Goal: Task Accomplishment & Management: Manage account settings

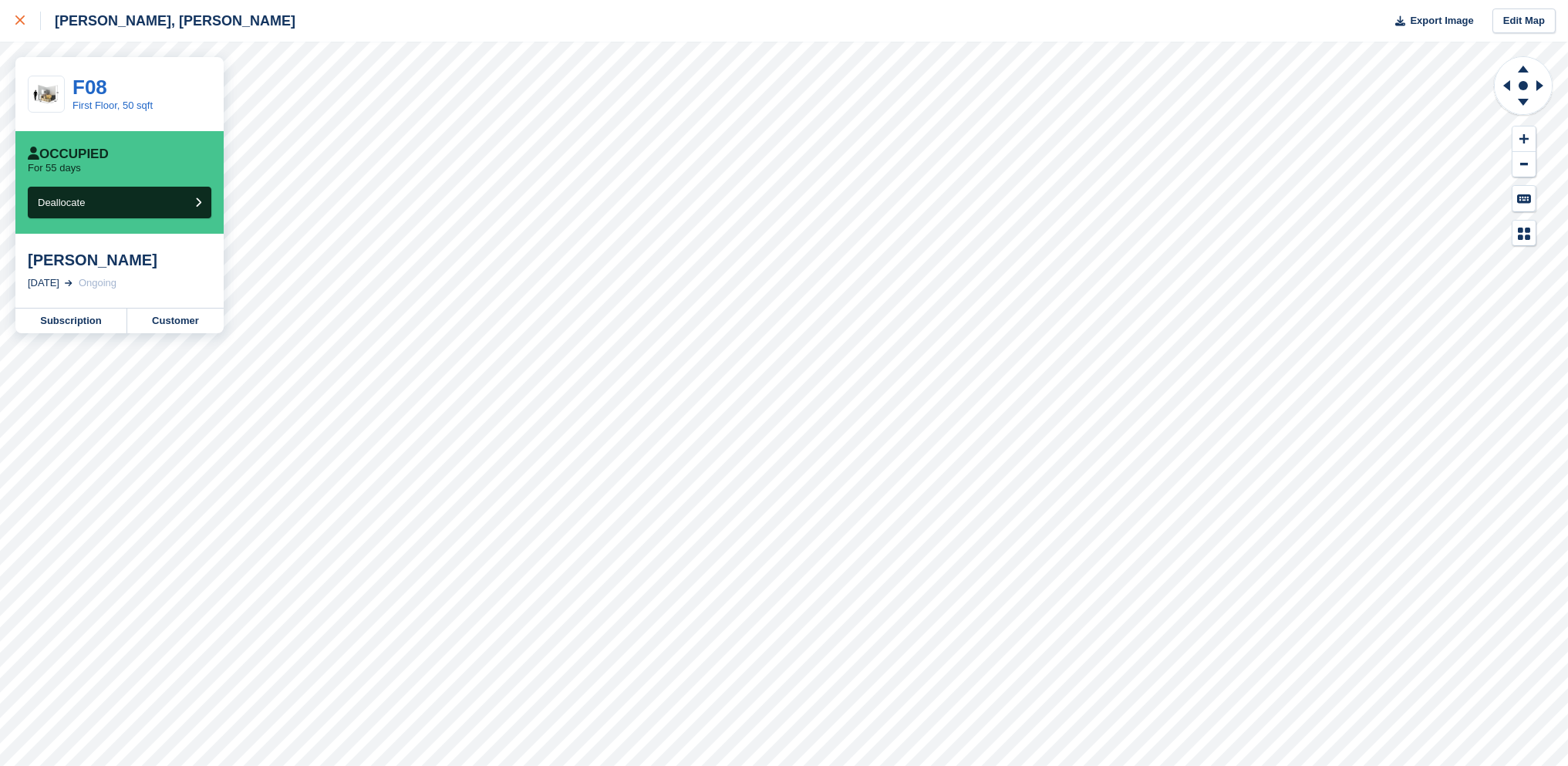
click at [30, 16] on div at bounding box center [28, 20] width 26 height 18
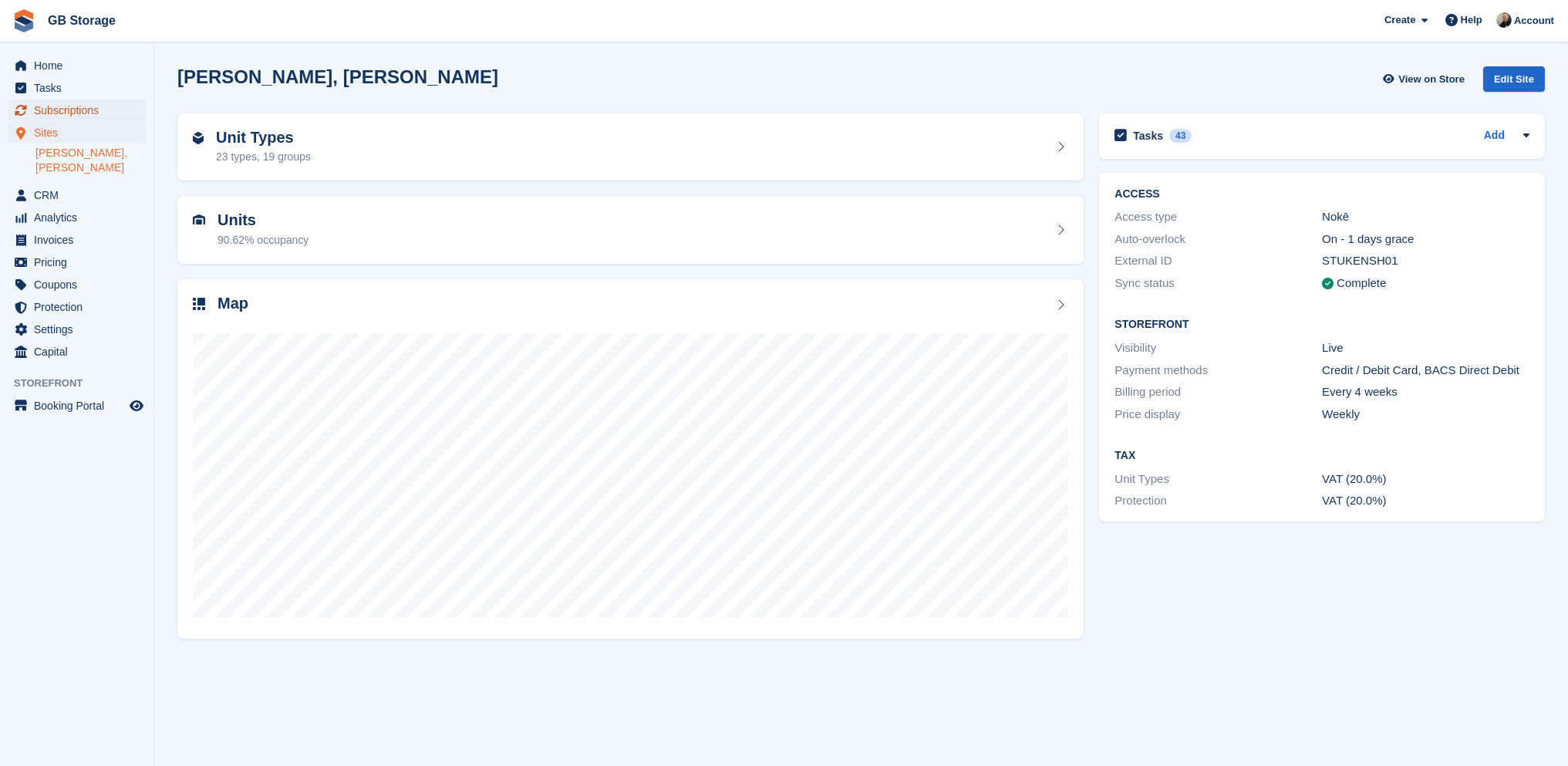
click at [94, 116] on span "Subscriptions" at bounding box center [80, 110] width 93 height 22
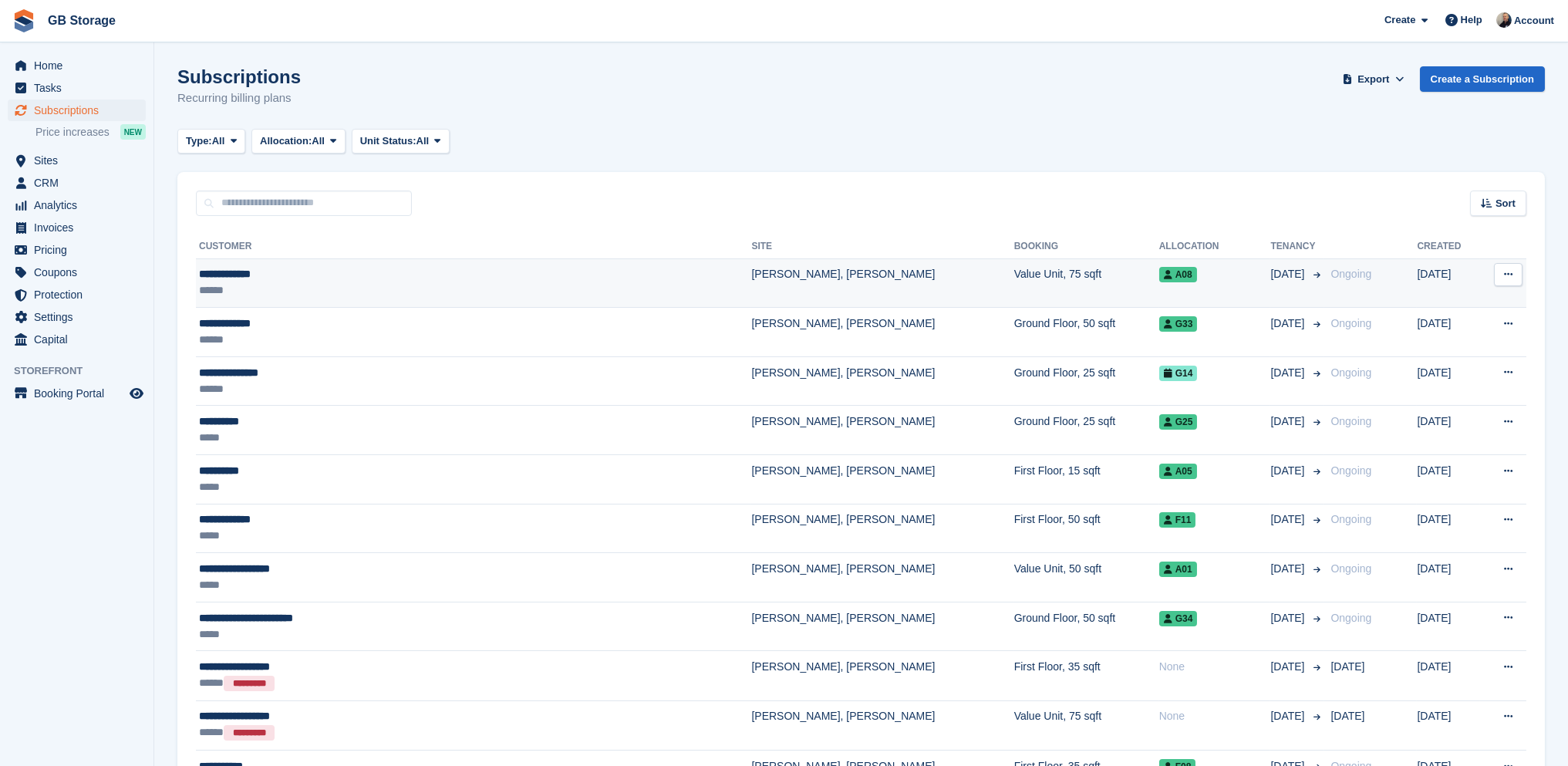
click at [336, 287] on div "******" at bounding box center [392, 290] width 386 height 16
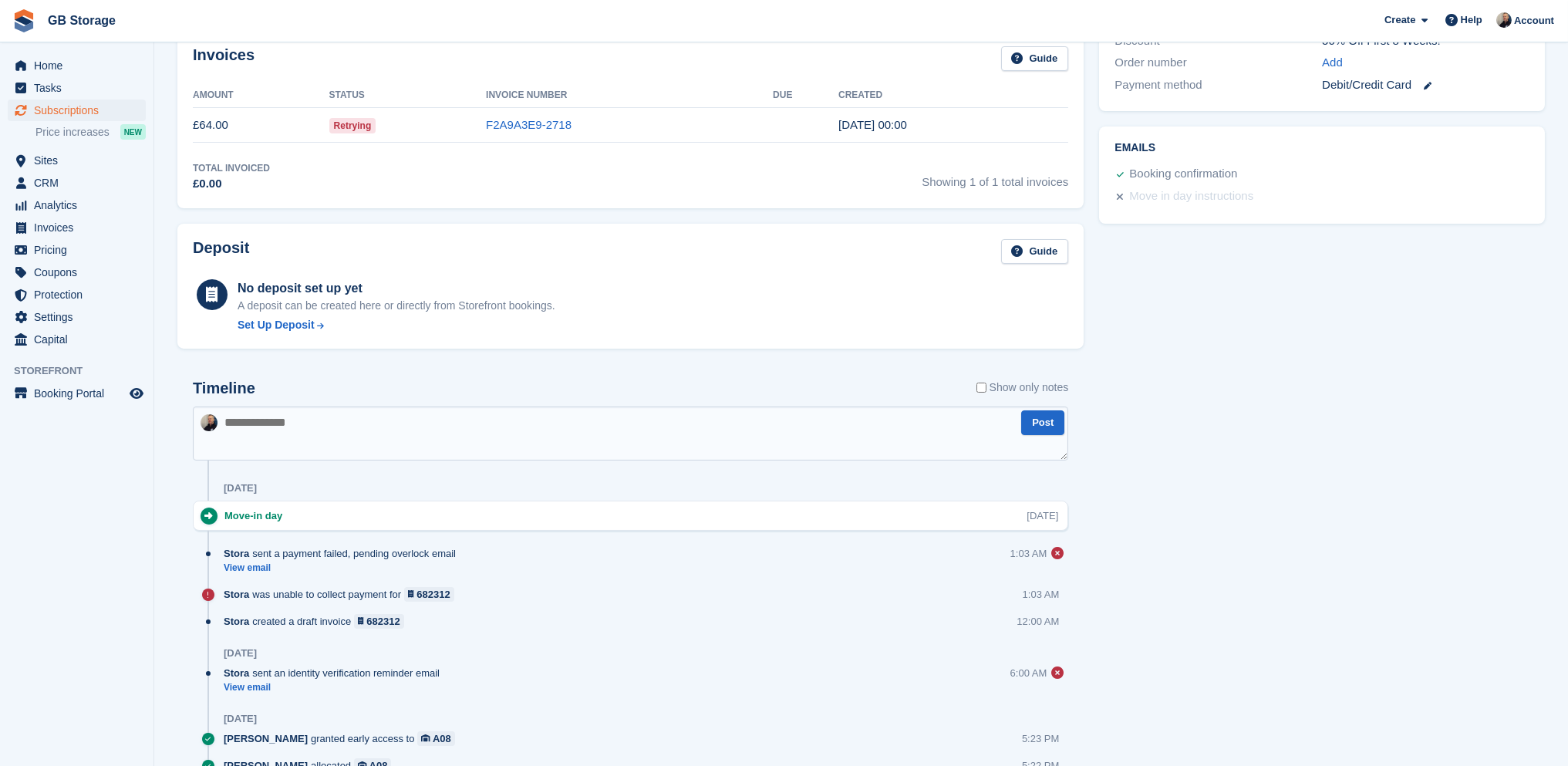
scroll to position [540, 0]
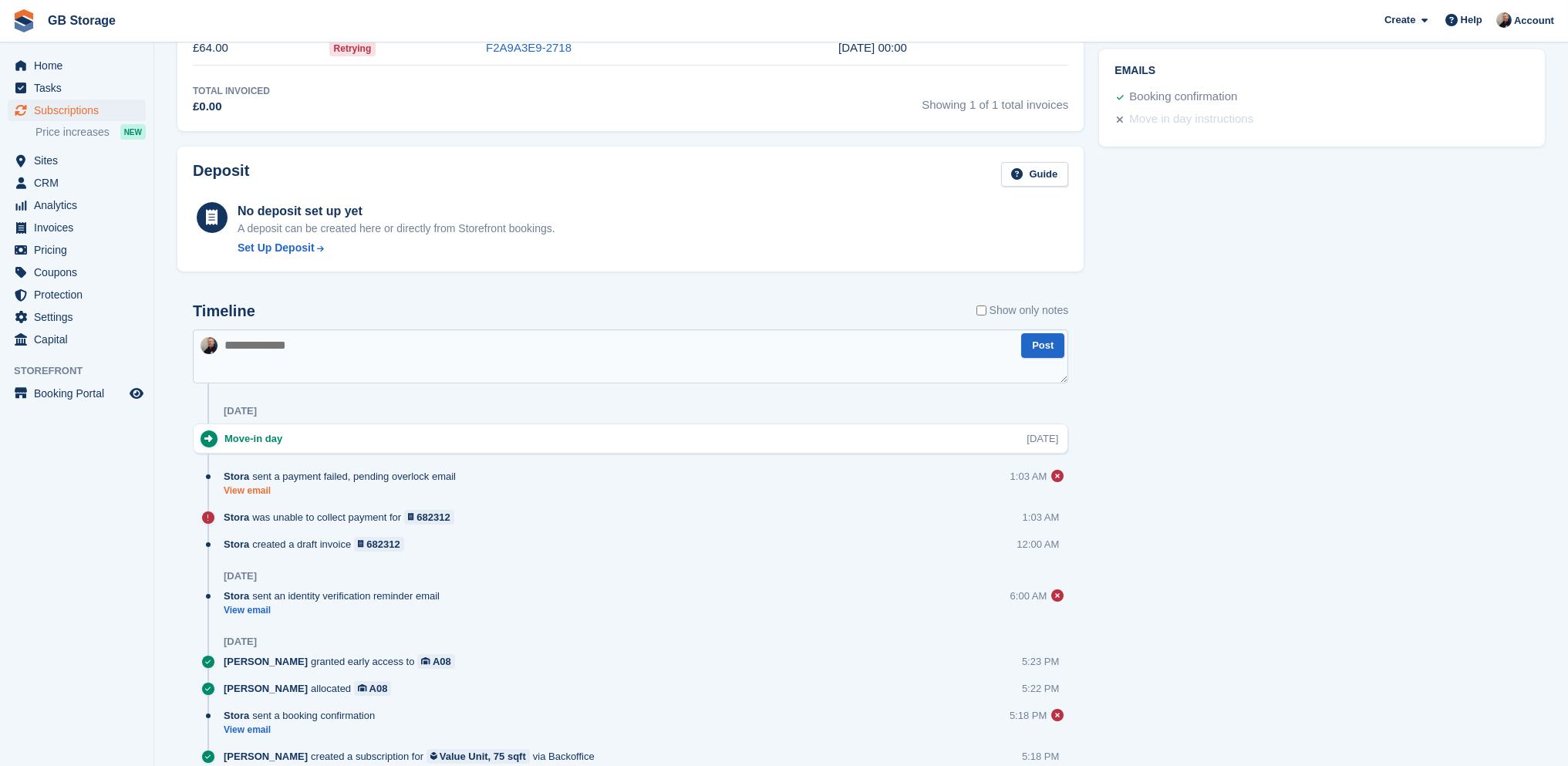
click at [247, 487] on link "View email" at bounding box center [343, 491] width 240 height 13
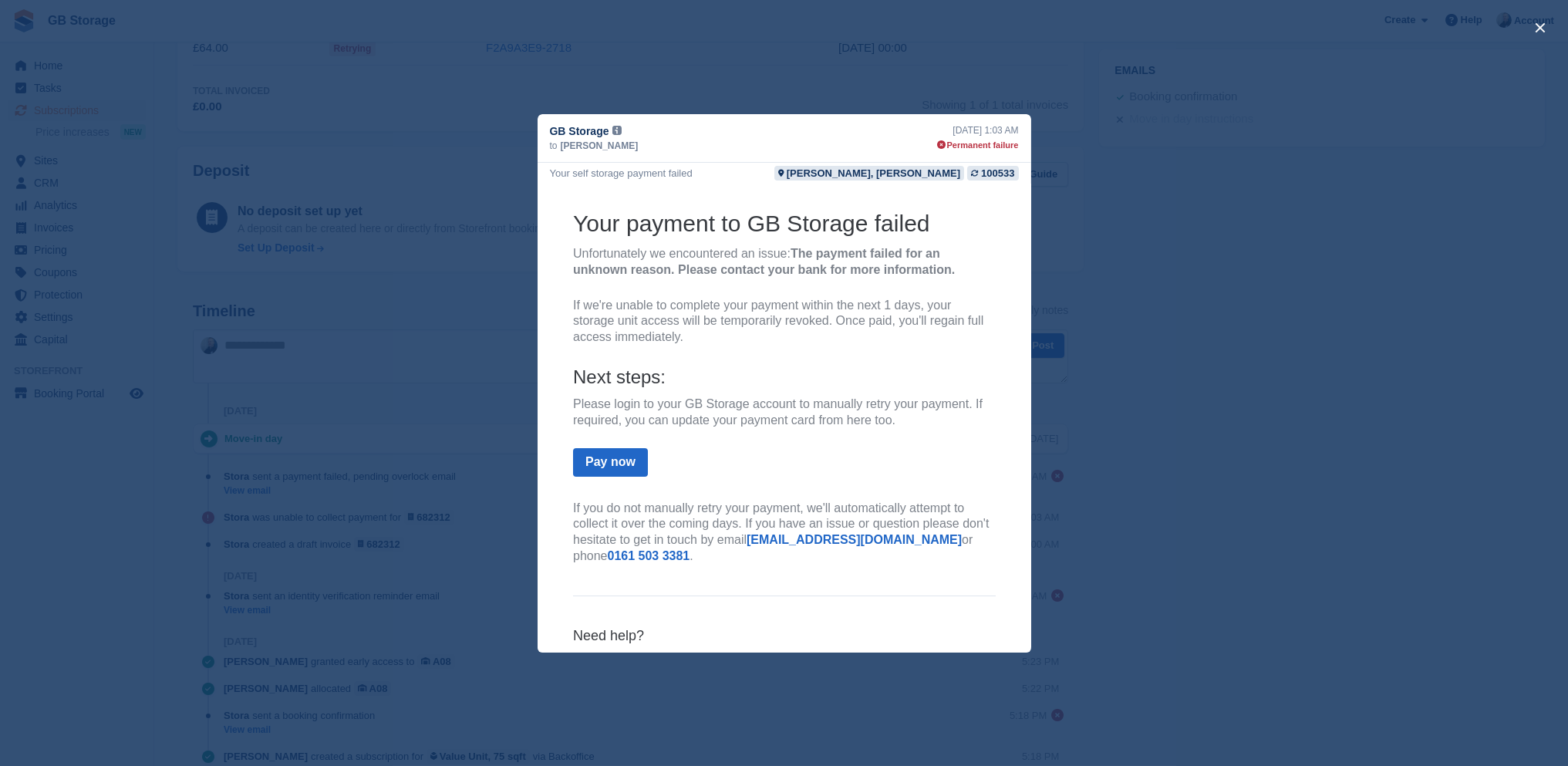
scroll to position [60, 0]
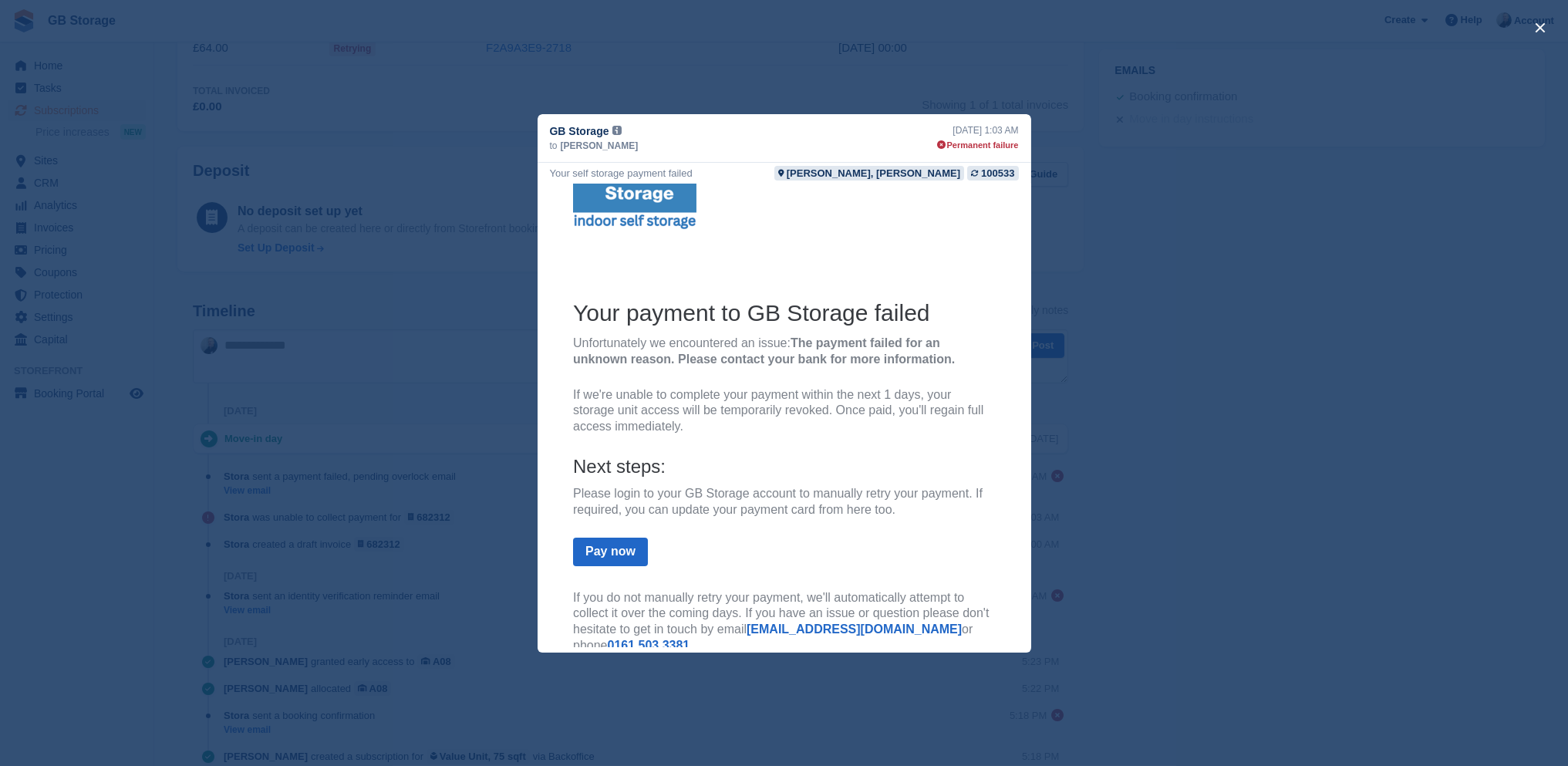
click at [1160, 255] on div "close" at bounding box center [784, 383] width 1568 height 766
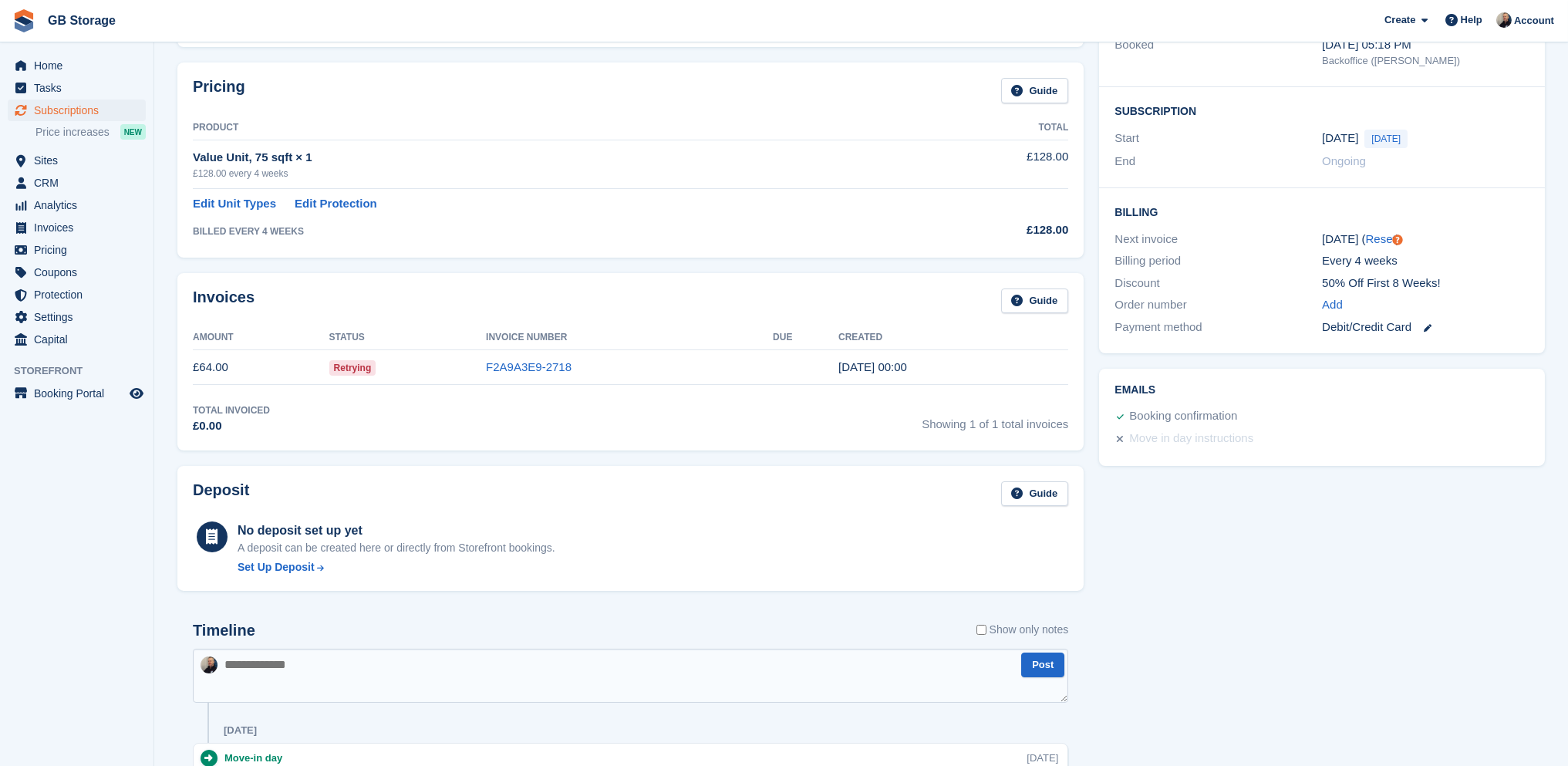
scroll to position [77, 0]
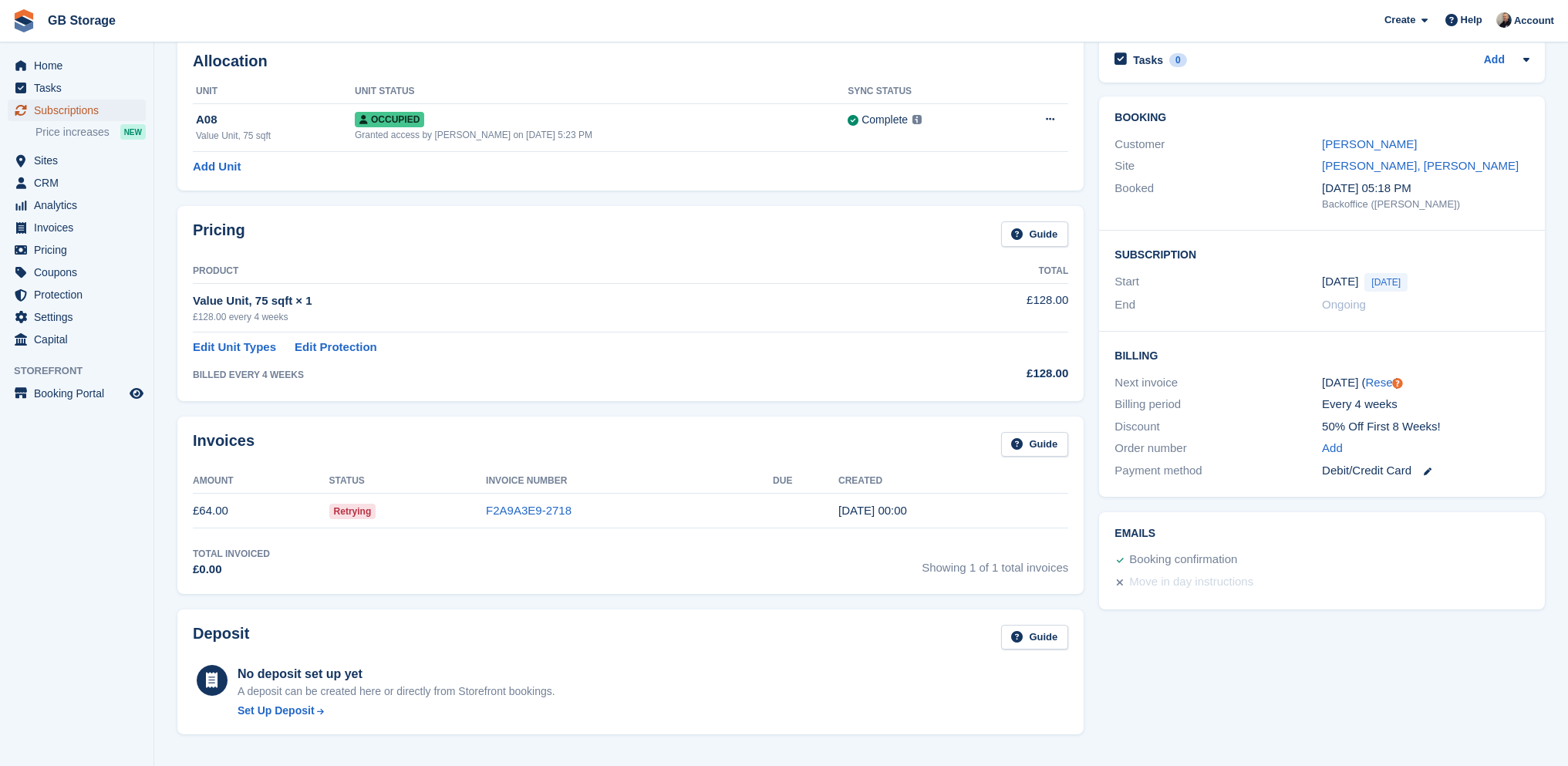
click at [98, 107] on span "Subscriptions" at bounding box center [80, 110] width 93 height 22
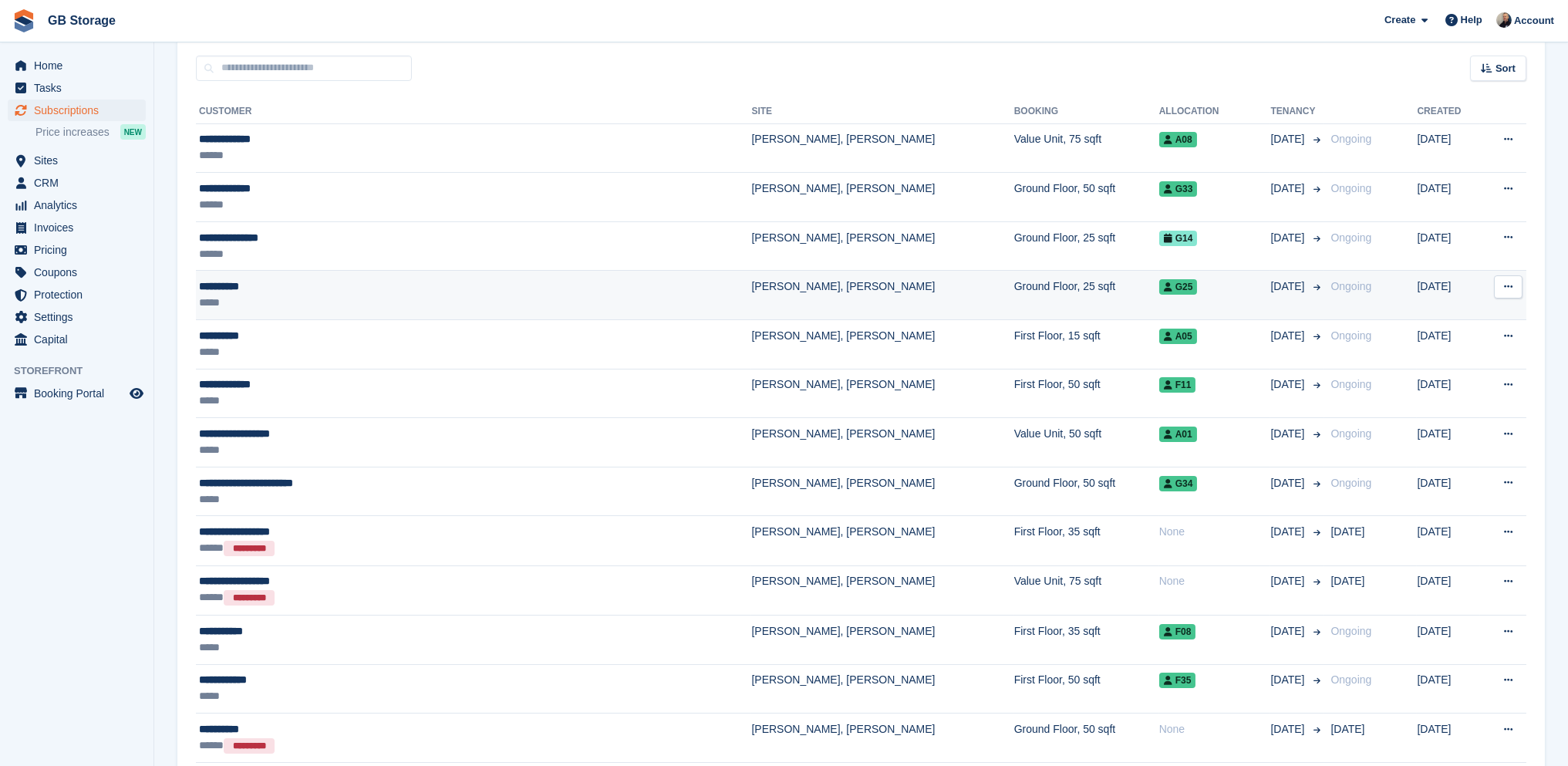
scroll to position [155, 0]
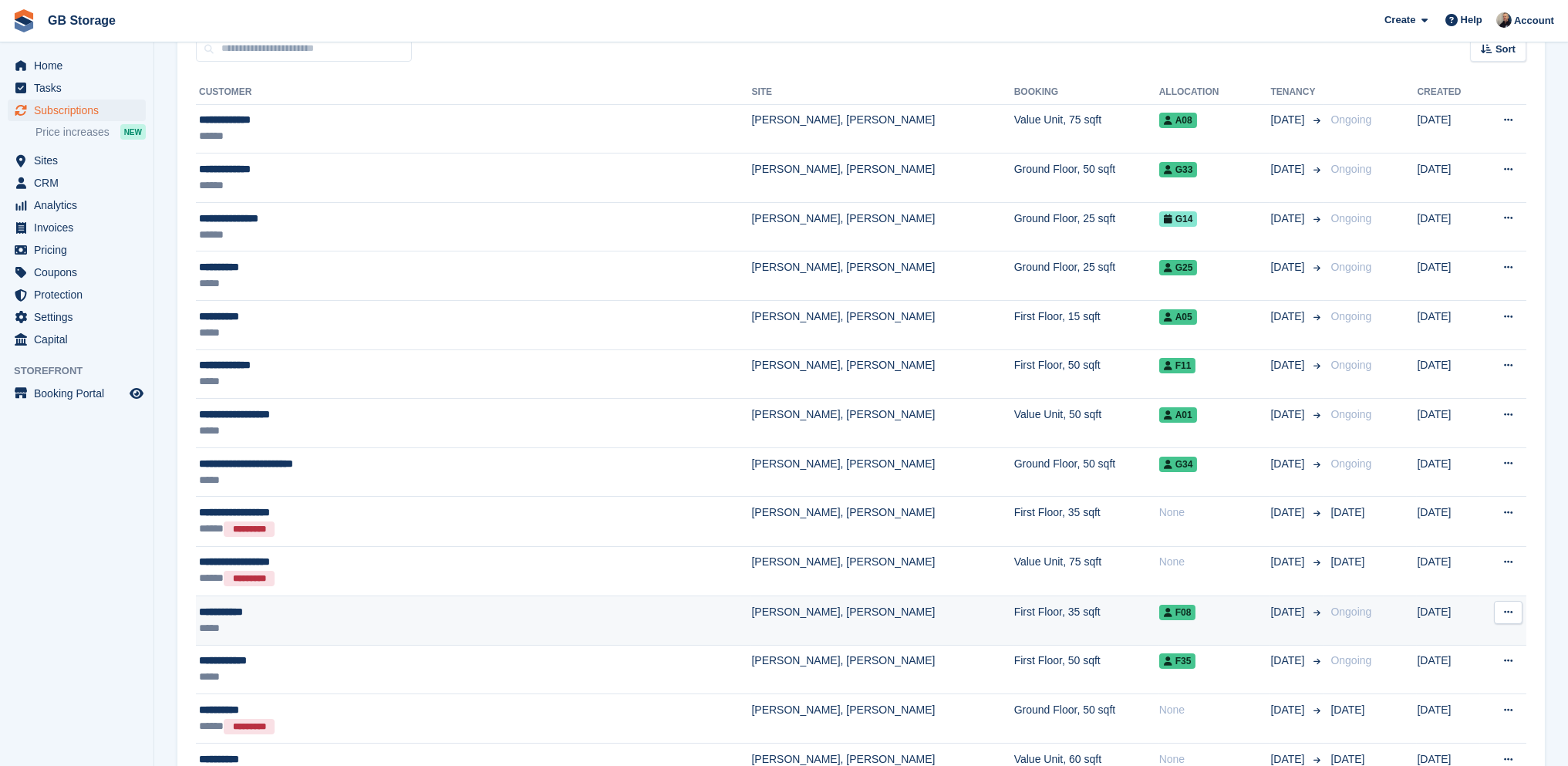
click at [421, 604] on div "**********" at bounding box center [392, 611] width 386 height 16
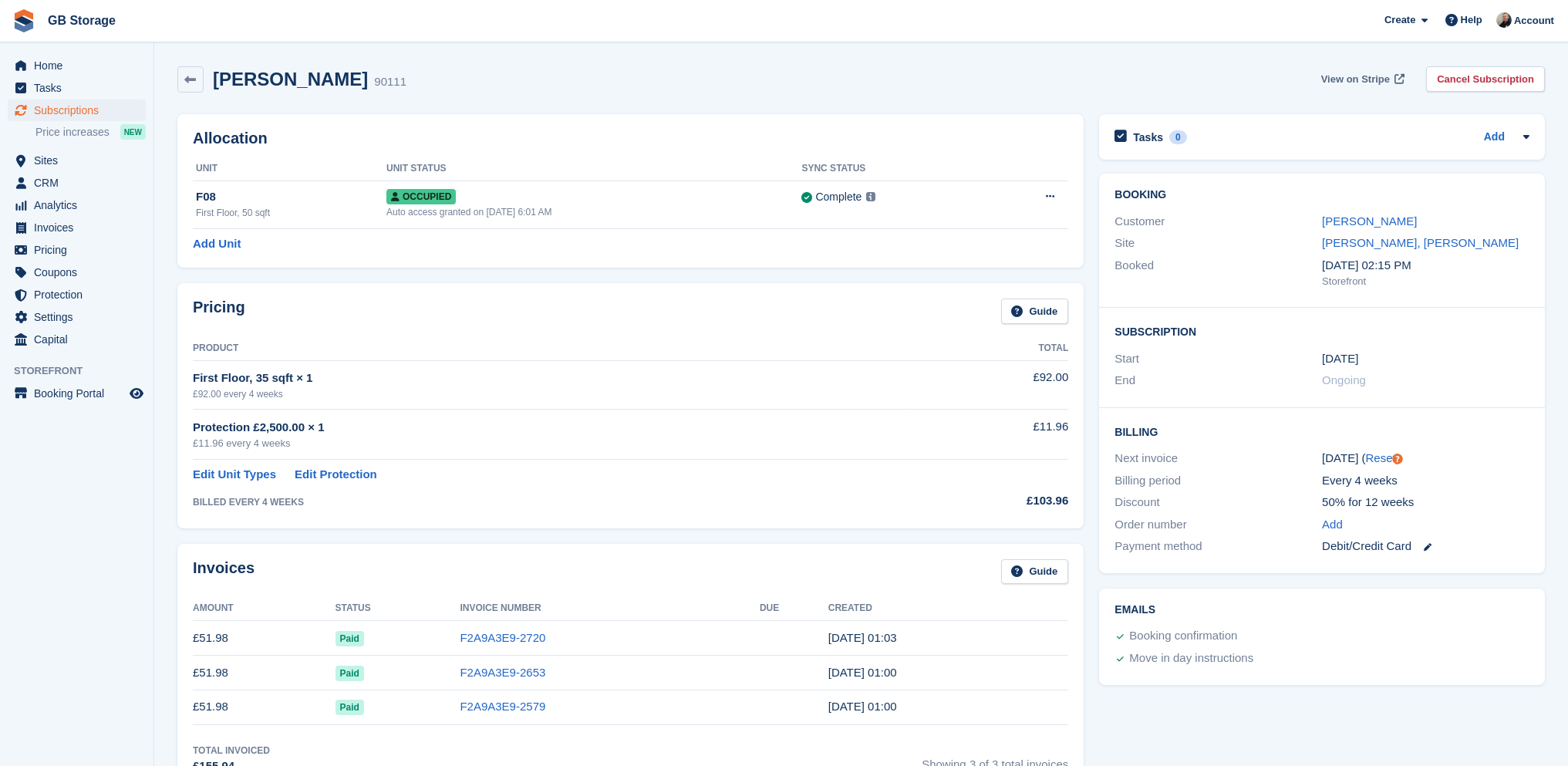
click at [1387, 77] on span "View on Stripe" at bounding box center [1356, 79] width 69 height 15
click at [86, 164] on span "Sites" at bounding box center [80, 160] width 93 height 22
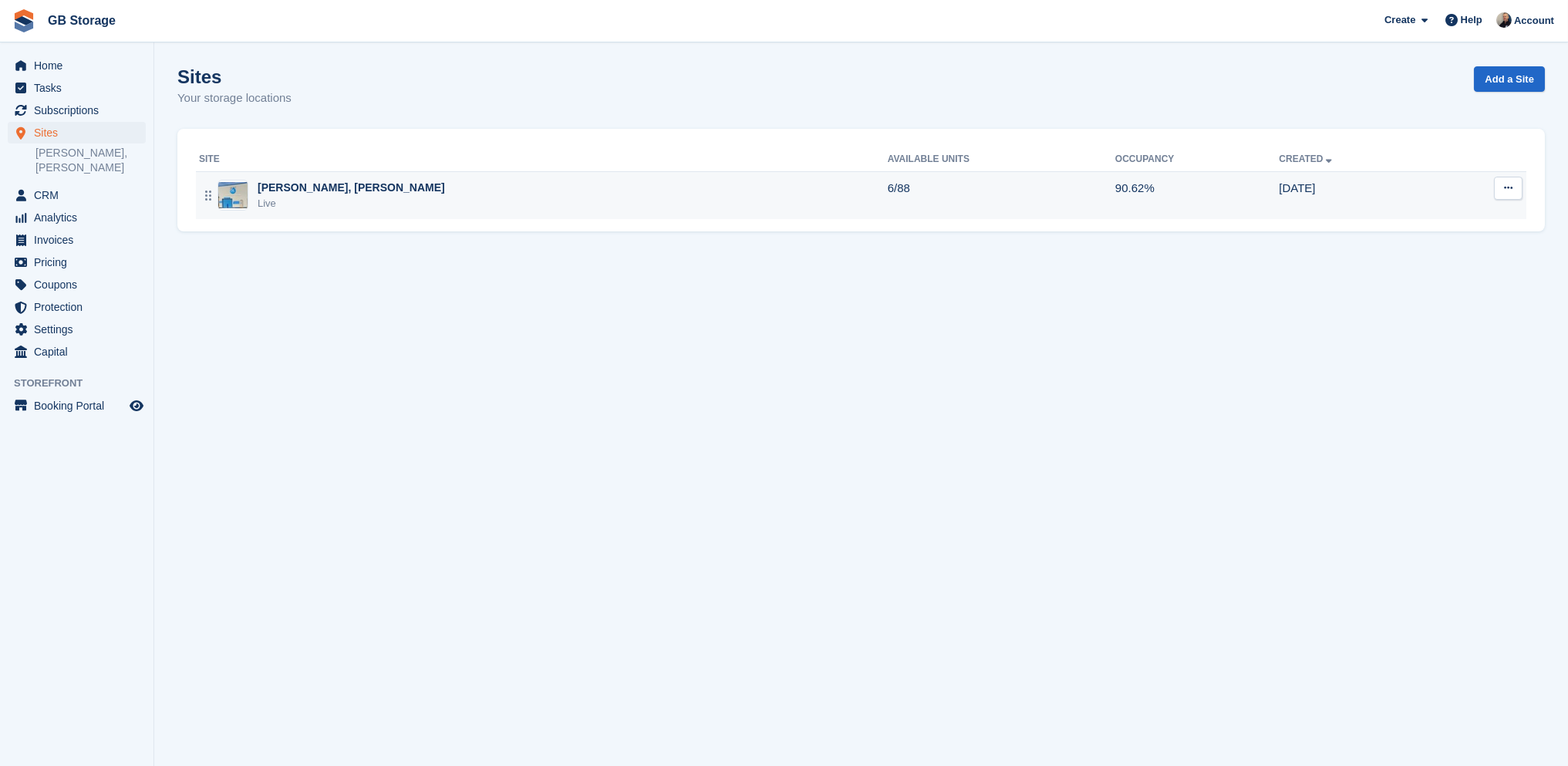
click at [309, 197] on div "Live" at bounding box center [351, 203] width 187 height 15
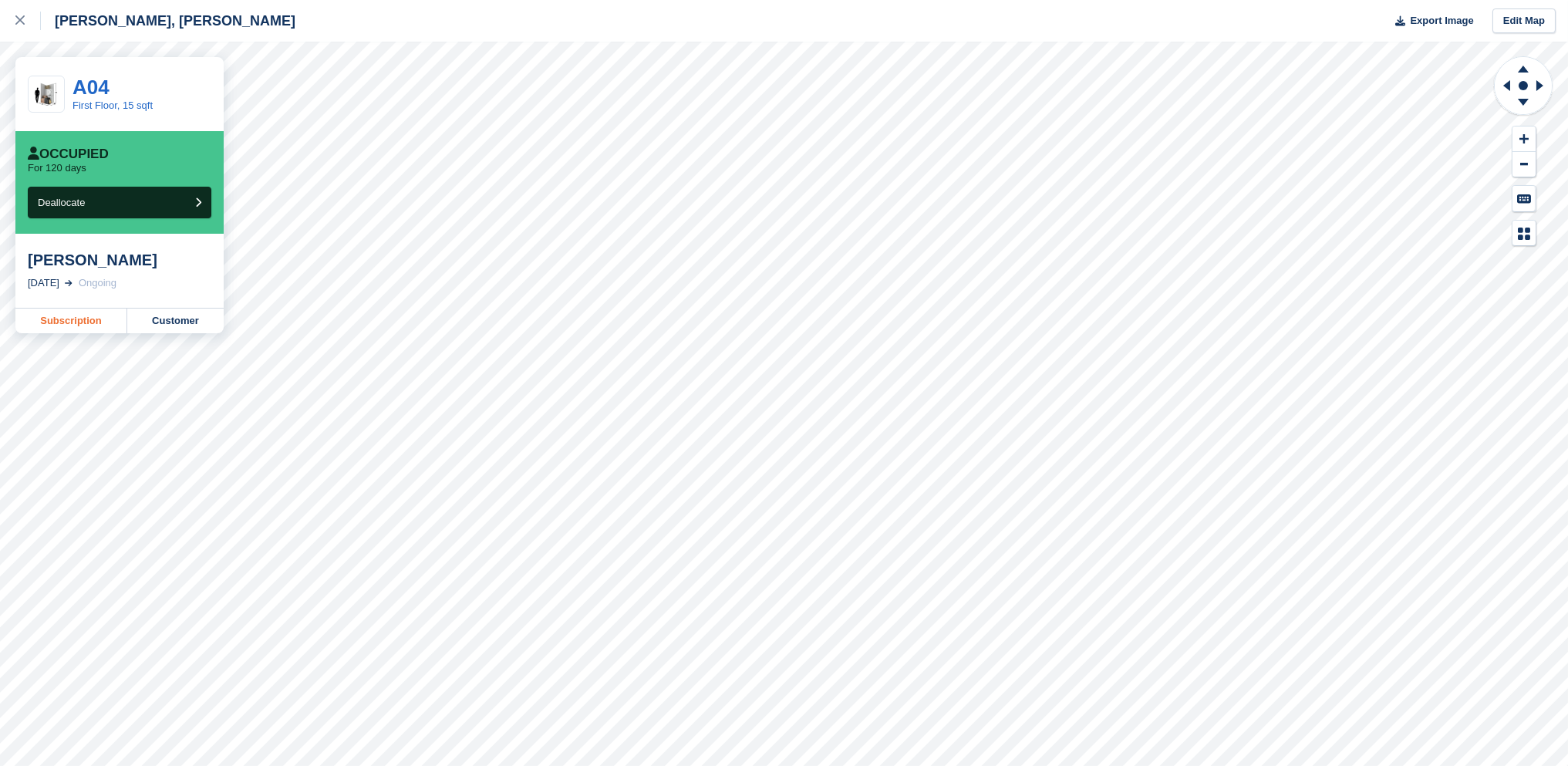
click at [72, 321] on link "Subscription" at bounding box center [71, 321] width 112 height 25
click at [17, 28] on div at bounding box center [28, 20] width 26 height 18
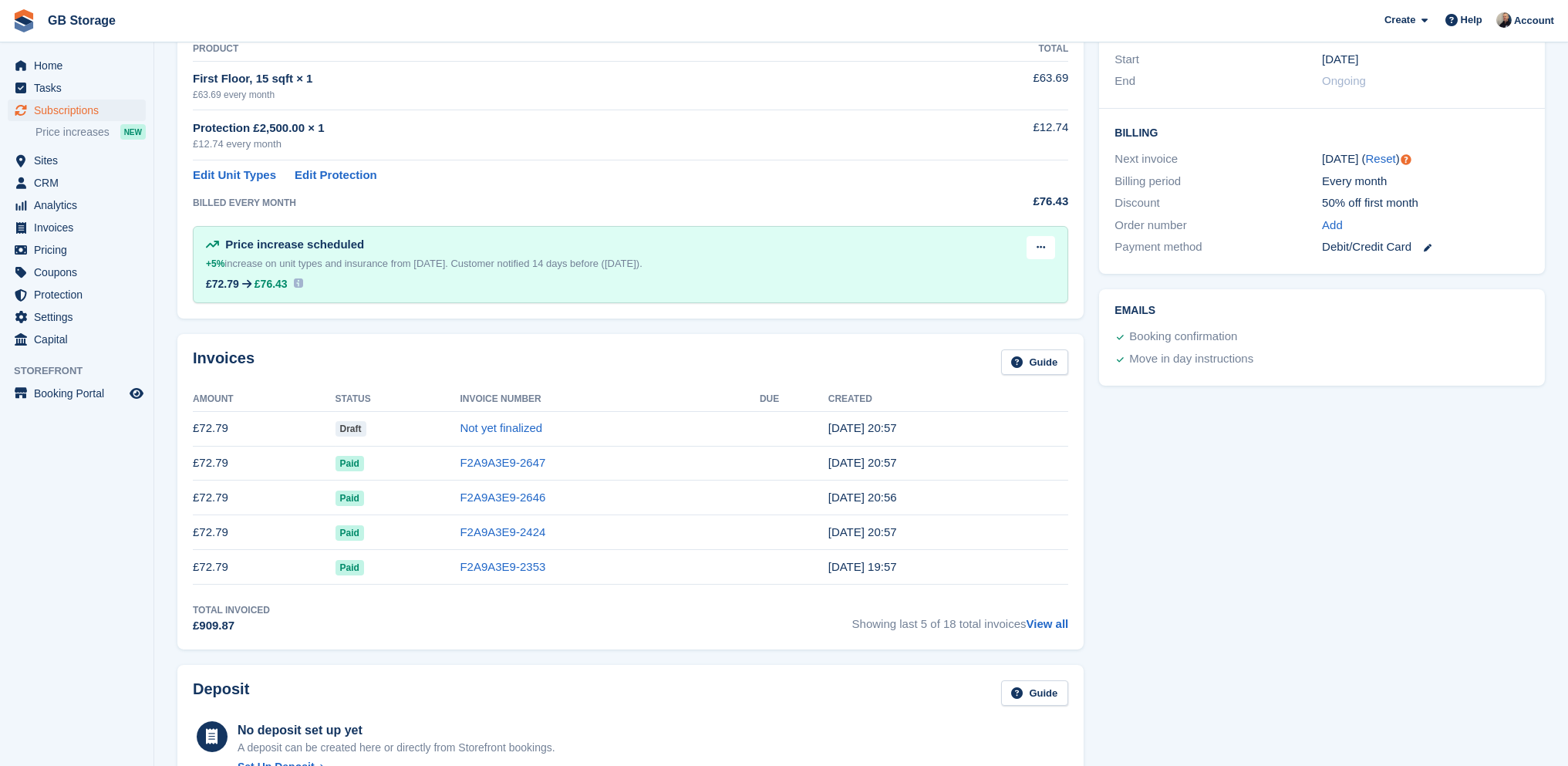
scroll to position [308, 0]
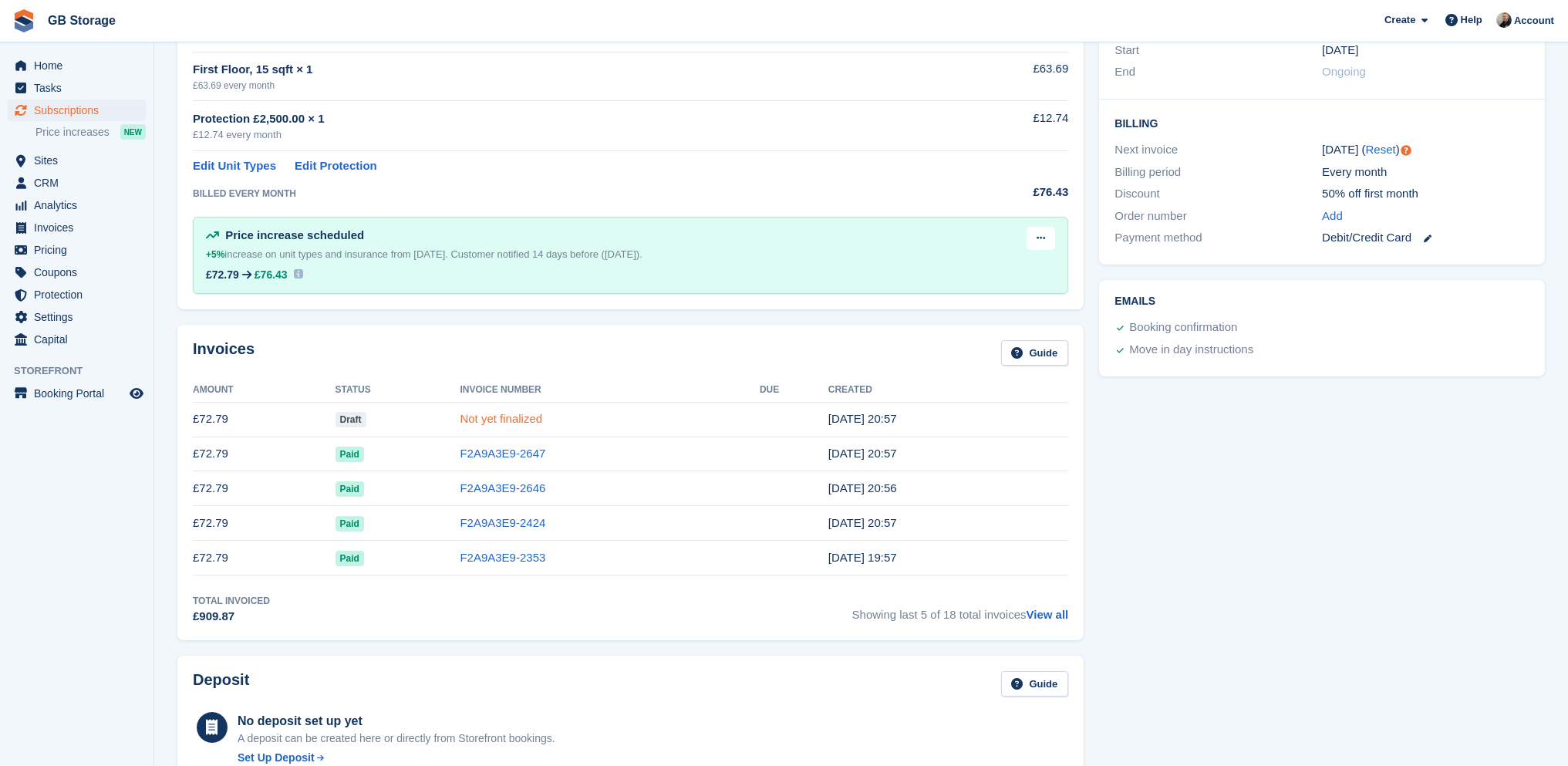
click at [493, 417] on link "Not yet finalized" at bounding box center [501, 419] width 82 height 13
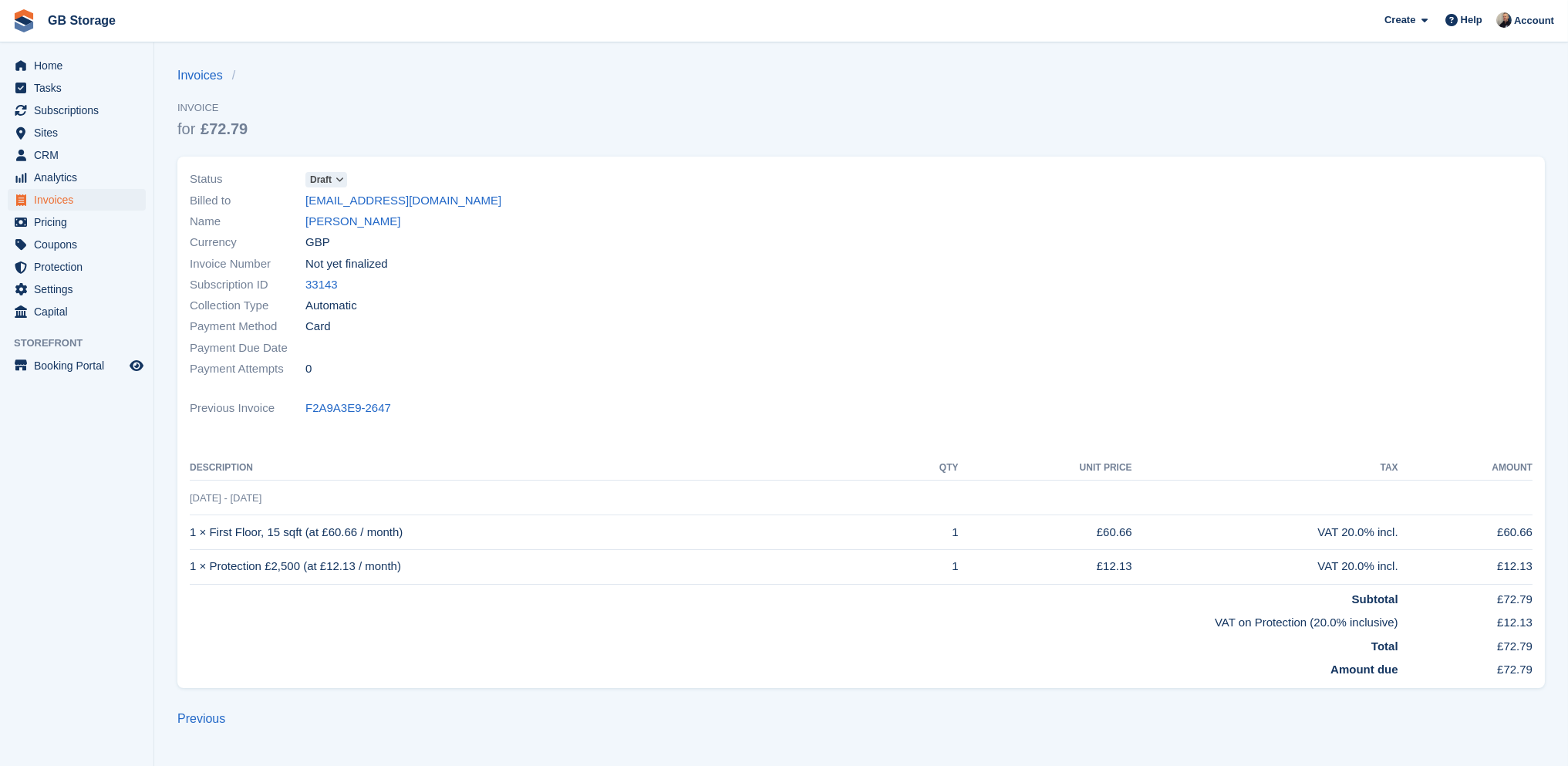
click at [327, 171] on link "Draft" at bounding box center [326, 179] width 42 height 18
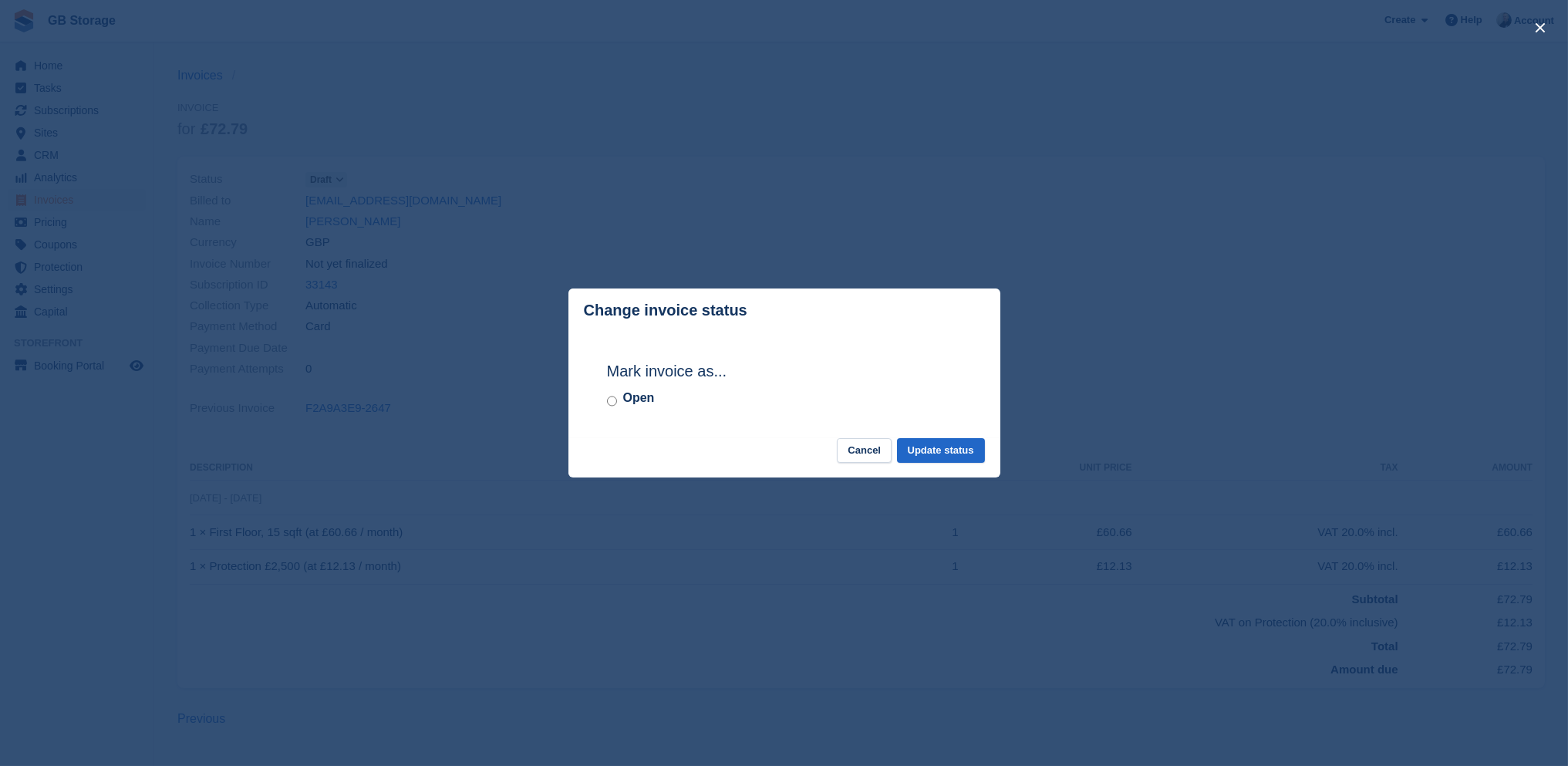
click at [638, 397] on label "Open" at bounding box center [638, 397] width 31 height 18
click at [922, 457] on button "Update status" at bounding box center [941, 450] width 88 height 26
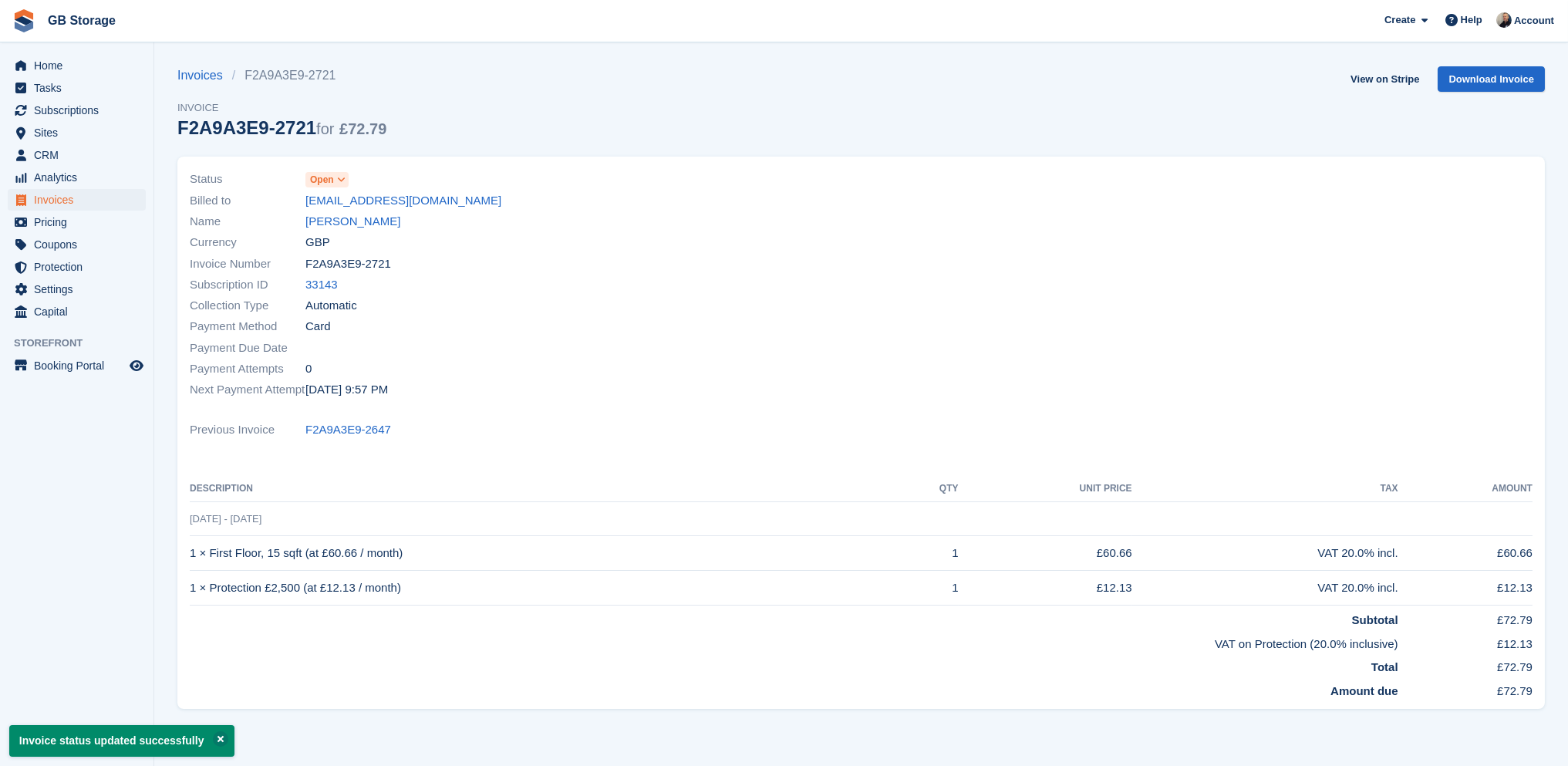
click at [337, 178] on icon at bounding box center [341, 179] width 9 height 10
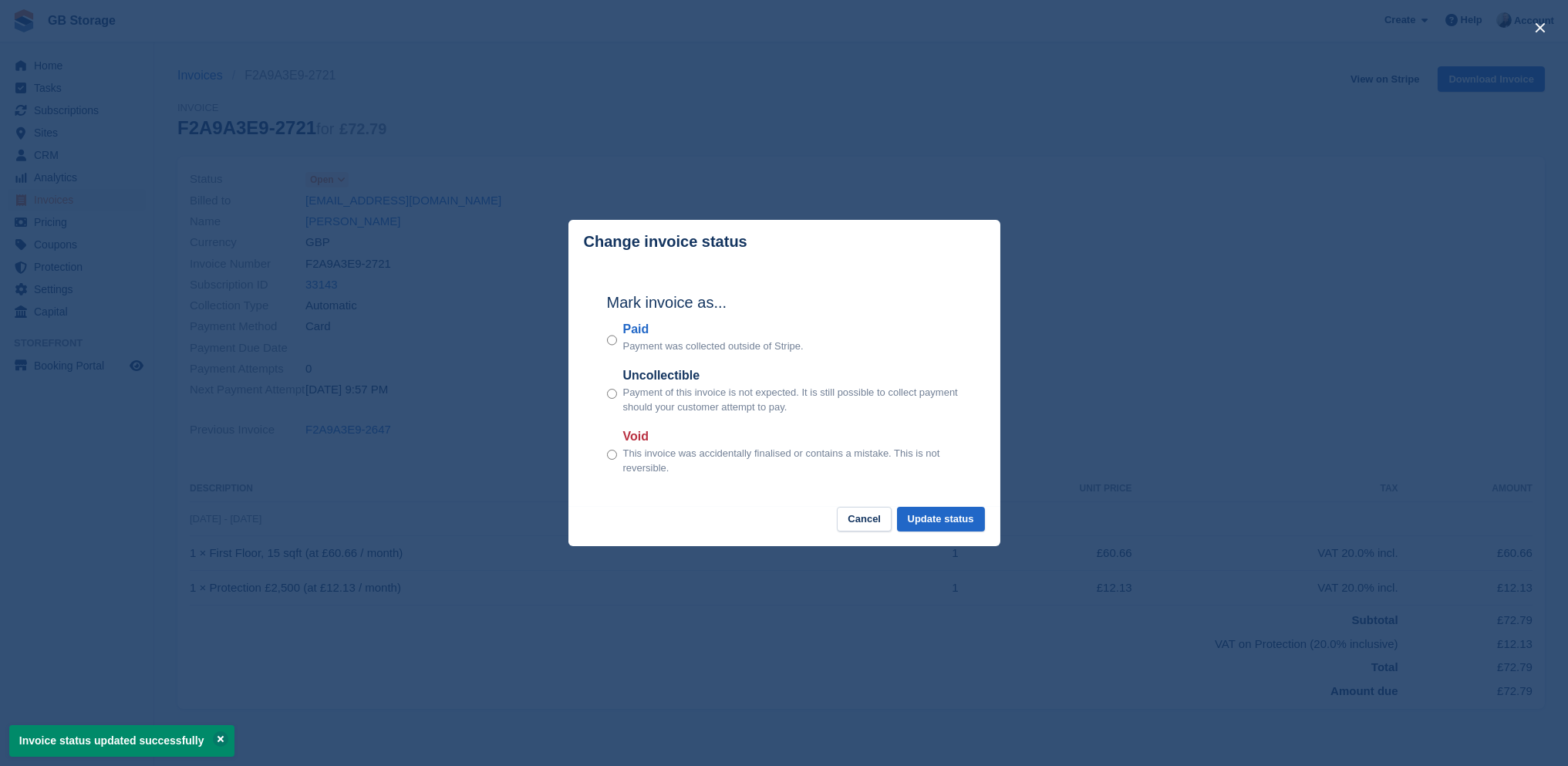
click at [630, 344] on p "Payment was collected outside of Stripe." at bounding box center [713, 346] width 180 height 15
click at [935, 512] on button "Update status" at bounding box center [941, 519] width 88 height 26
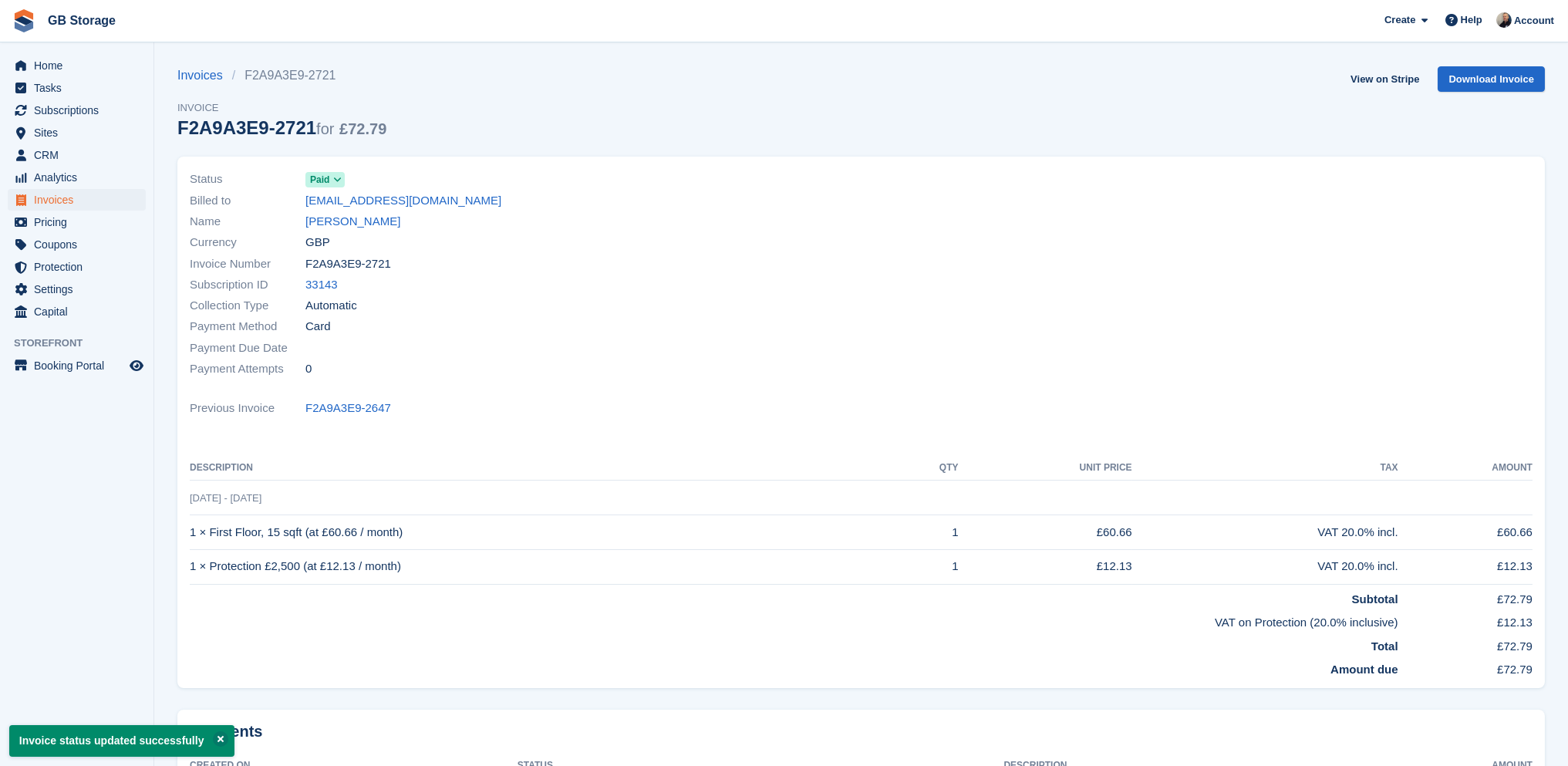
click at [341, 182] on span at bounding box center [338, 179] width 12 height 12
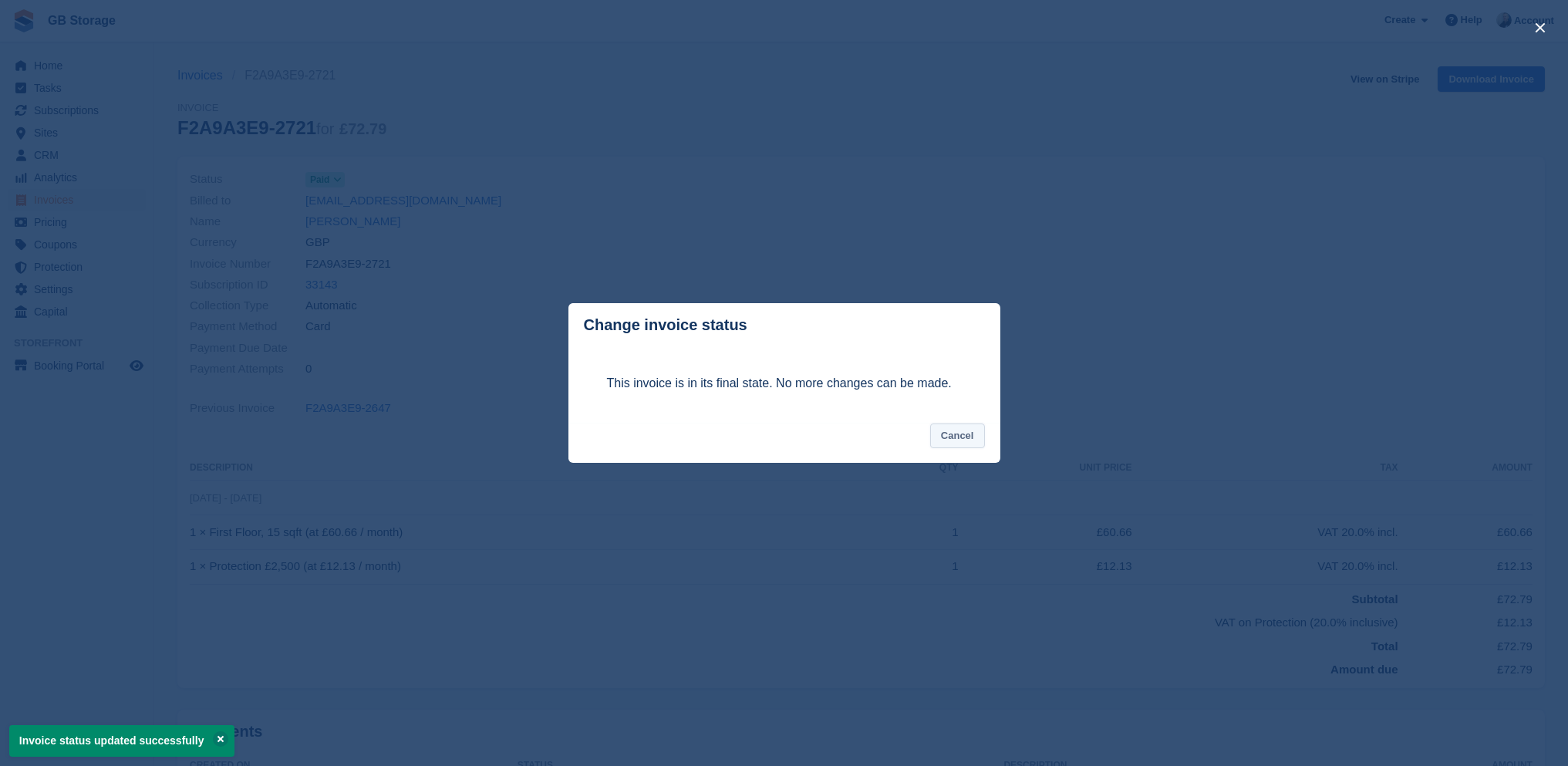
click at [975, 436] on button "Cancel" at bounding box center [957, 436] width 54 height 26
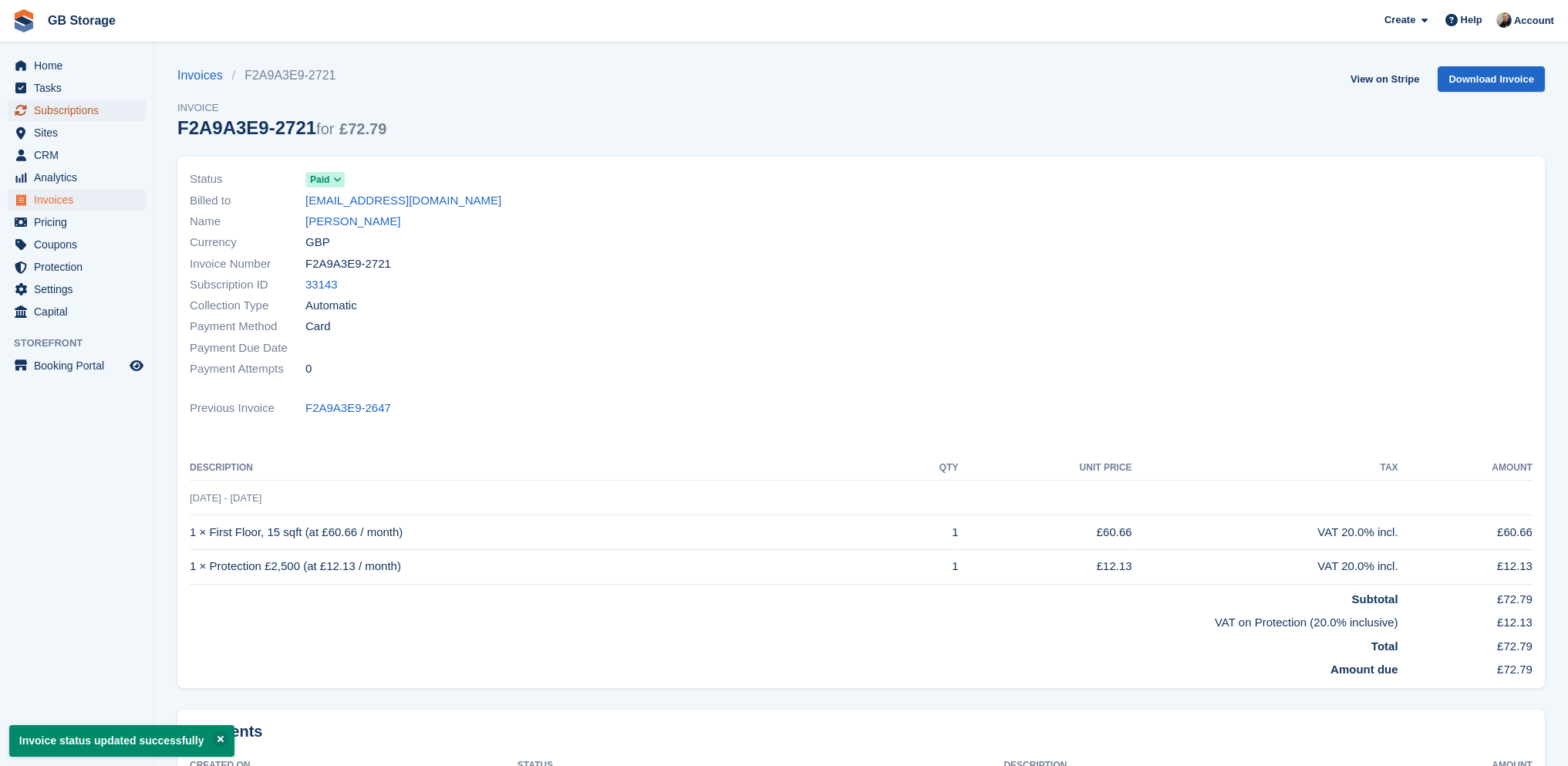
click at [82, 107] on span "Subscriptions" at bounding box center [80, 110] width 93 height 22
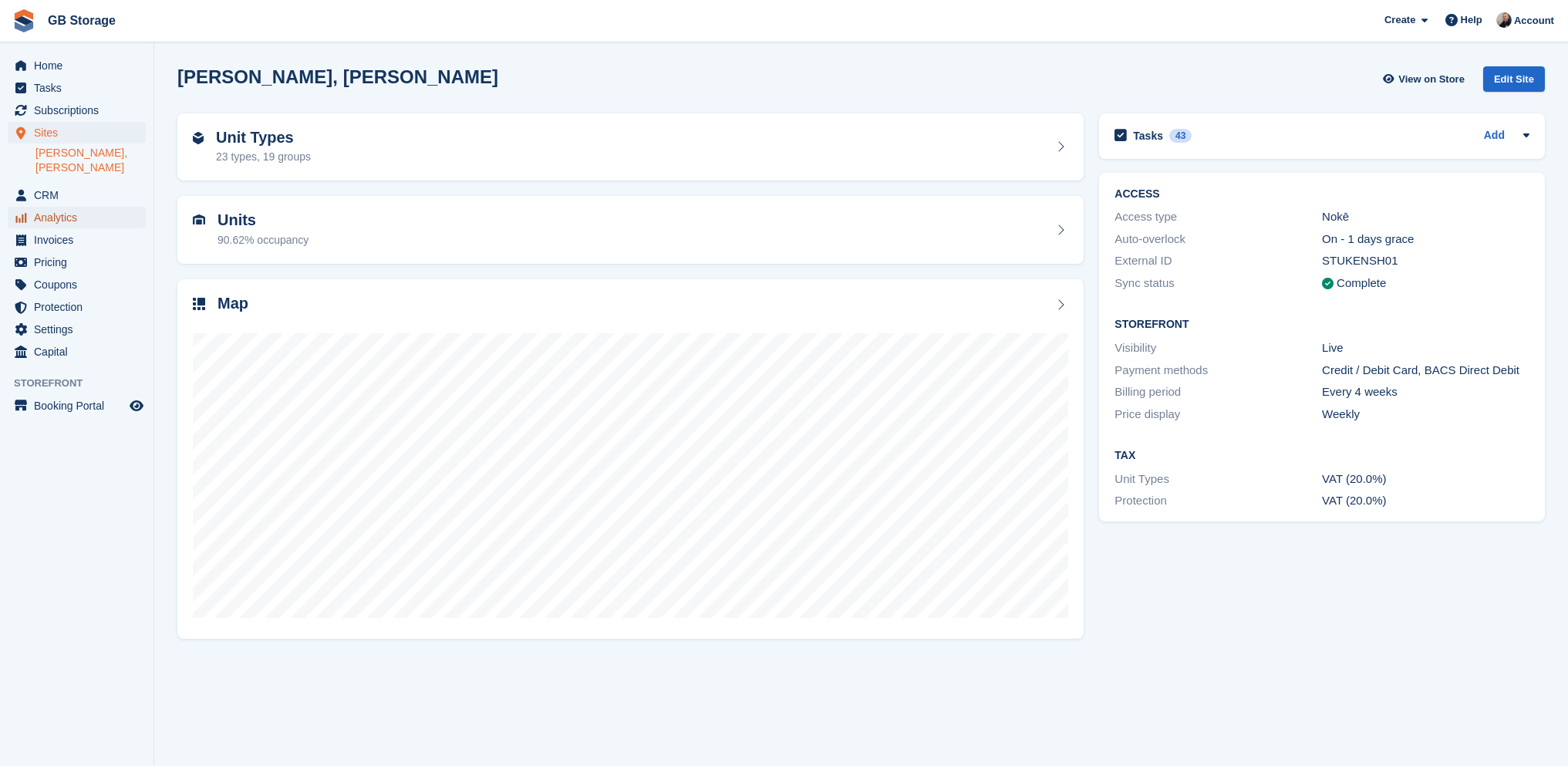
click at [84, 207] on span "Analytics" at bounding box center [80, 217] width 93 height 22
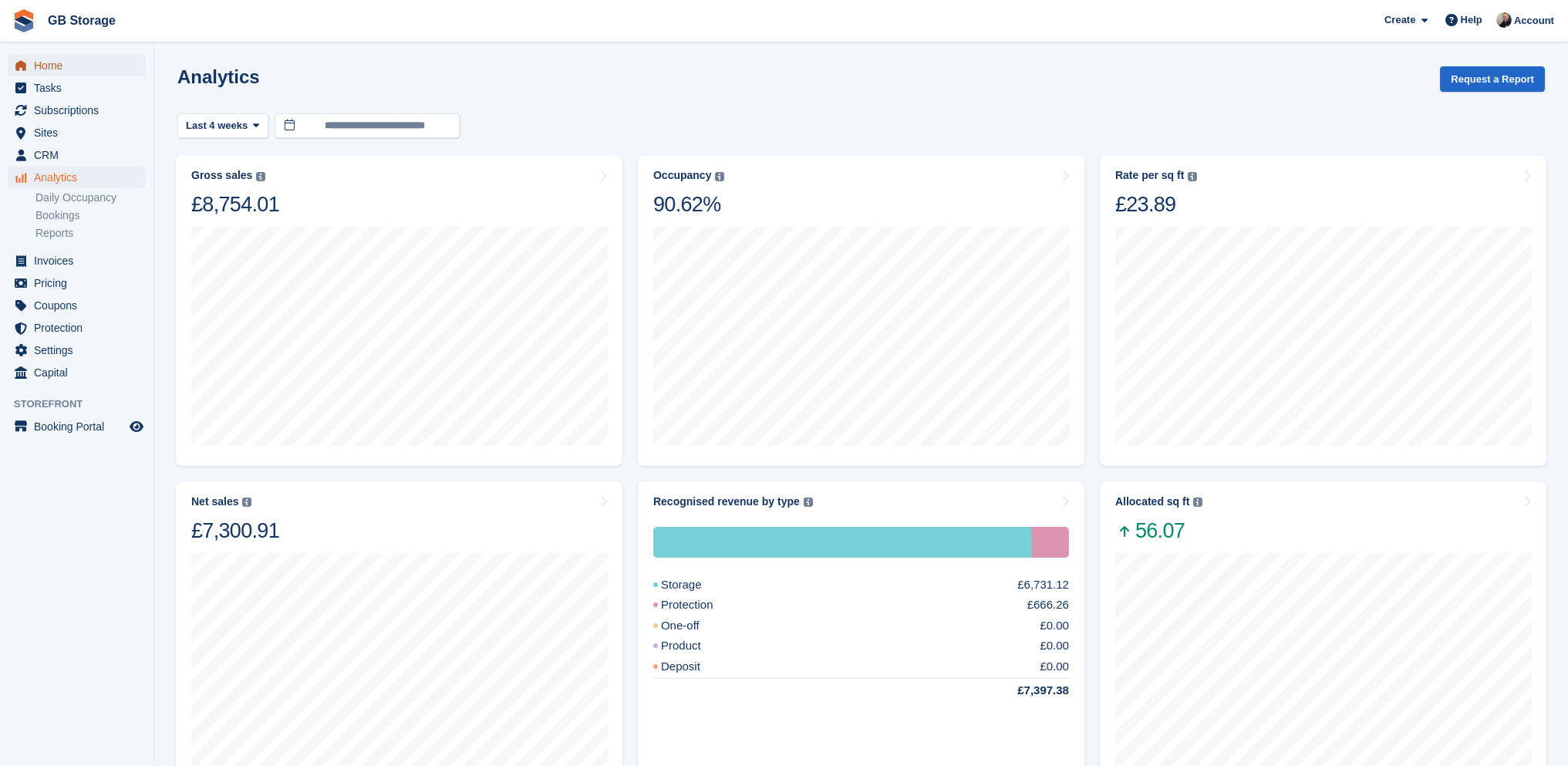
click at [52, 71] on span "Home" at bounding box center [80, 65] width 93 height 22
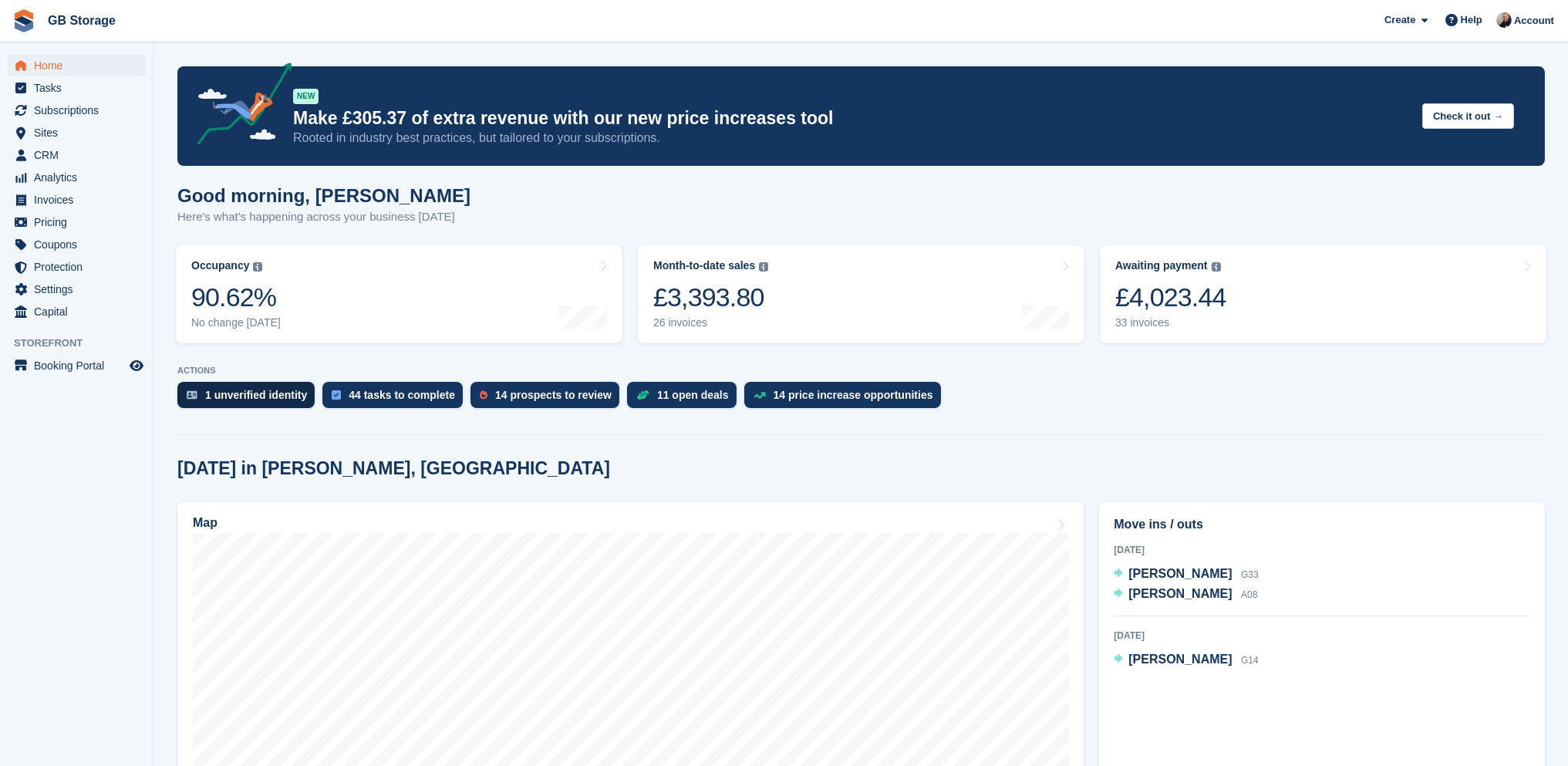
click at [240, 392] on div "1 unverified identity" at bounding box center [256, 394] width 102 height 12
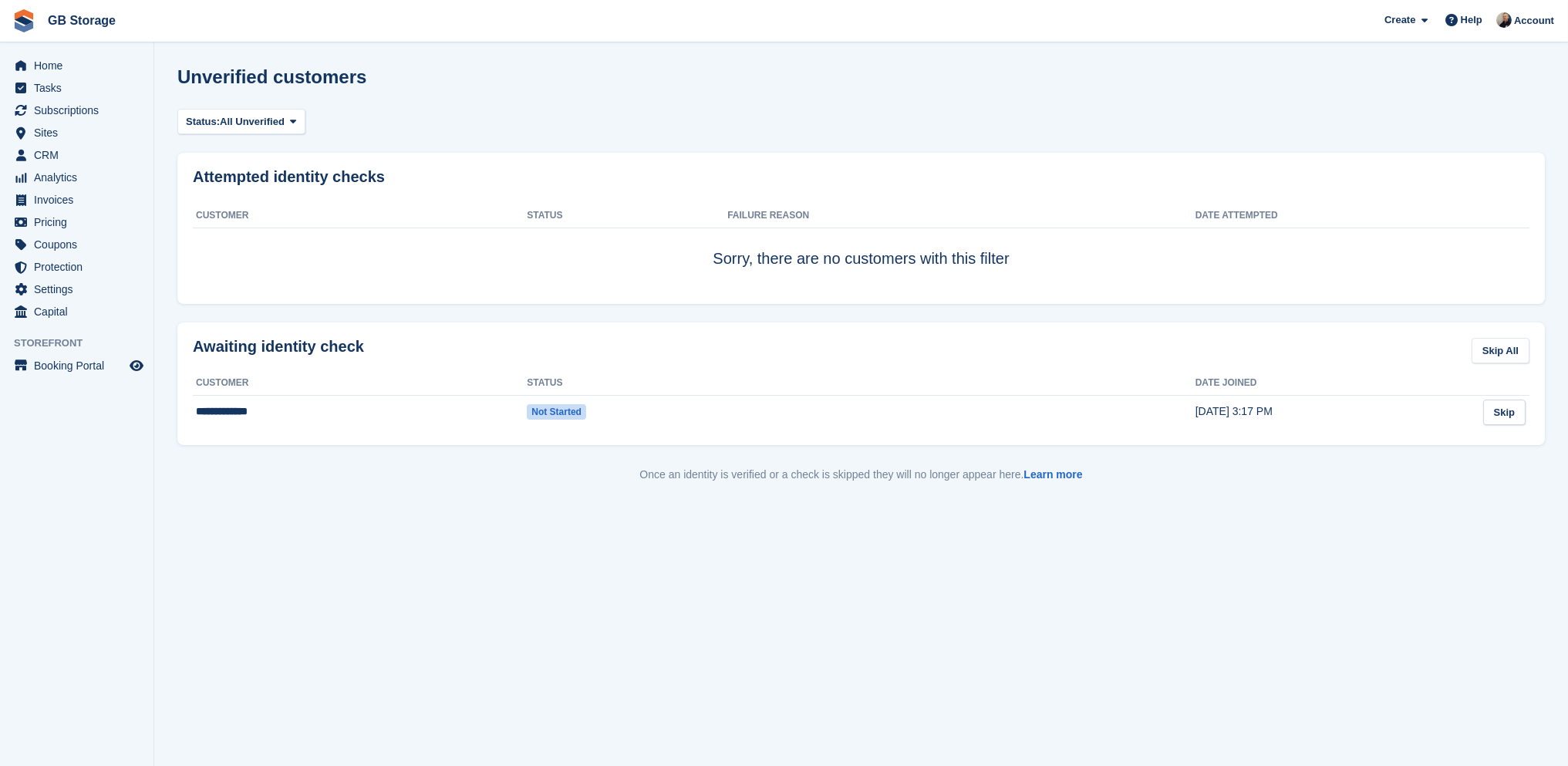
click at [1502, 412] on link "Skip" at bounding box center [1504, 412] width 42 height 26
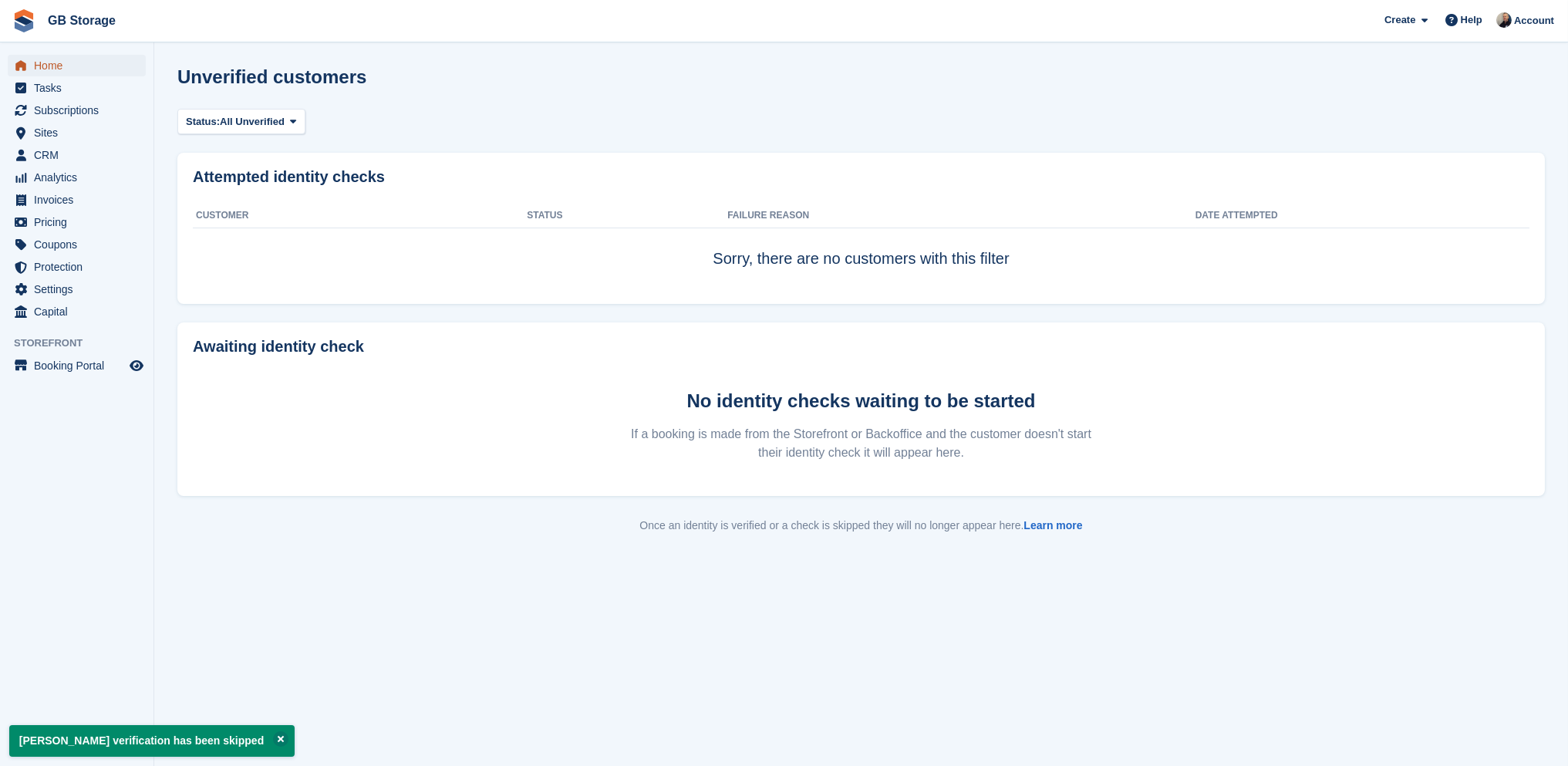
click at [52, 61] on span "Home" at bounding box center [80, 65] width 93 height 22
